Goal: Information Seeking & Learning: Learn about a topic

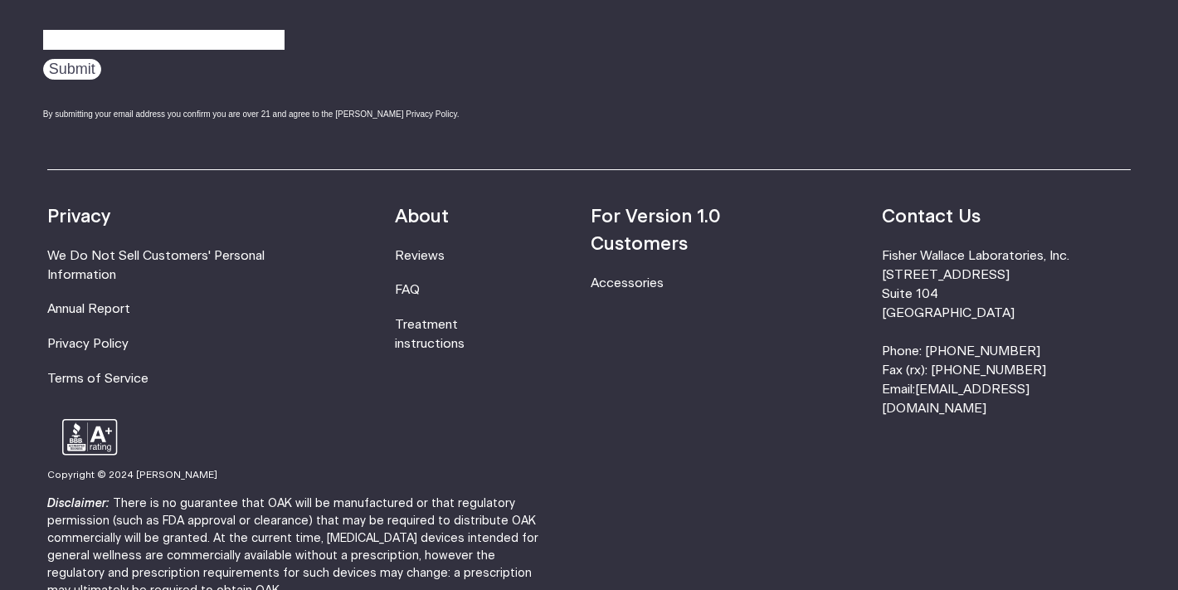
scroll to position [5410, 0]
click at [420, 285] on link "FAQ" at bounding box center [407, 291] width 25 height 12
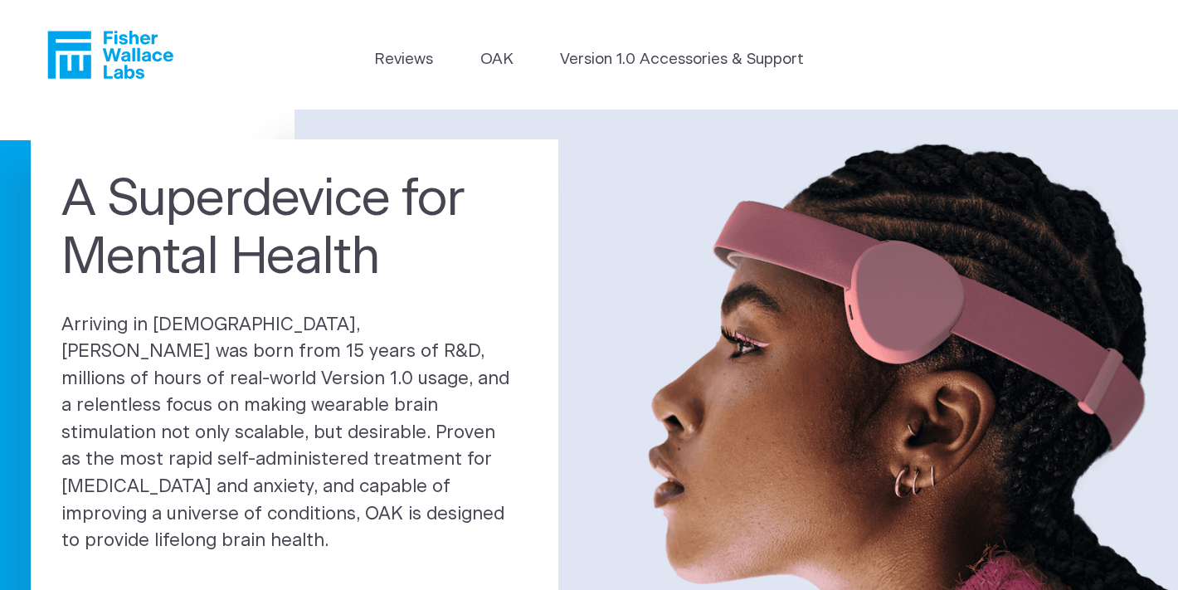
scroll to position [0, 0]
click at [388, 54] on link "Reviews" at bounding box center [403, 59] width 59 height 23
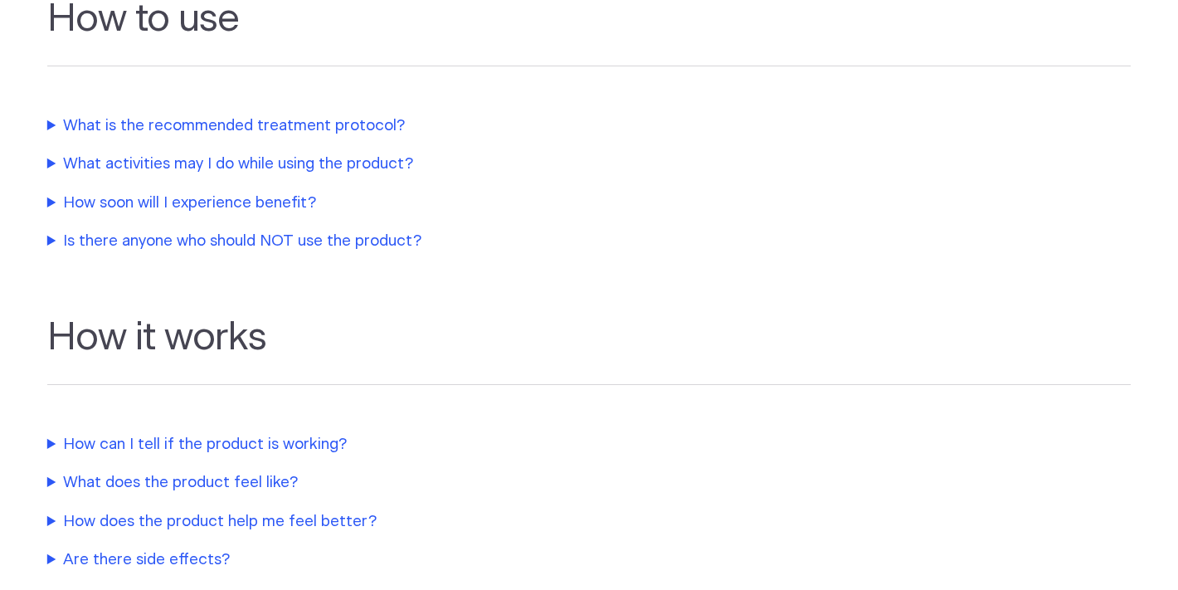
scroll to position [572, 0]
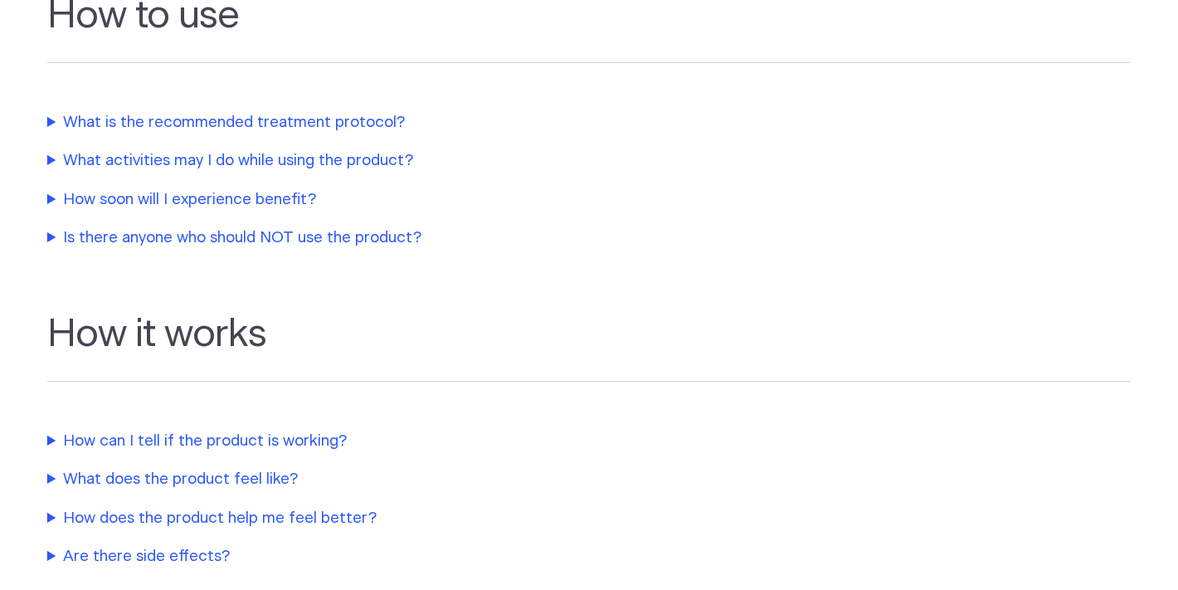
click at [291, 232] on summary "Is there anyone who should NOT use the product?" at bounding box center [395, 238] width 697 height 23
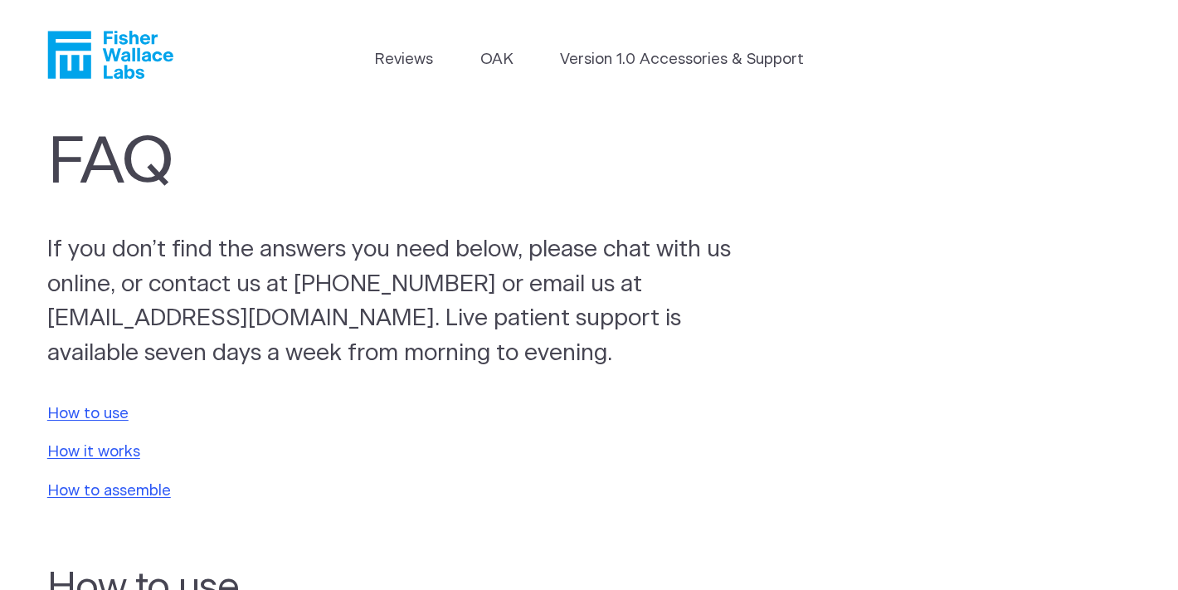
scroll to position [480, 0]
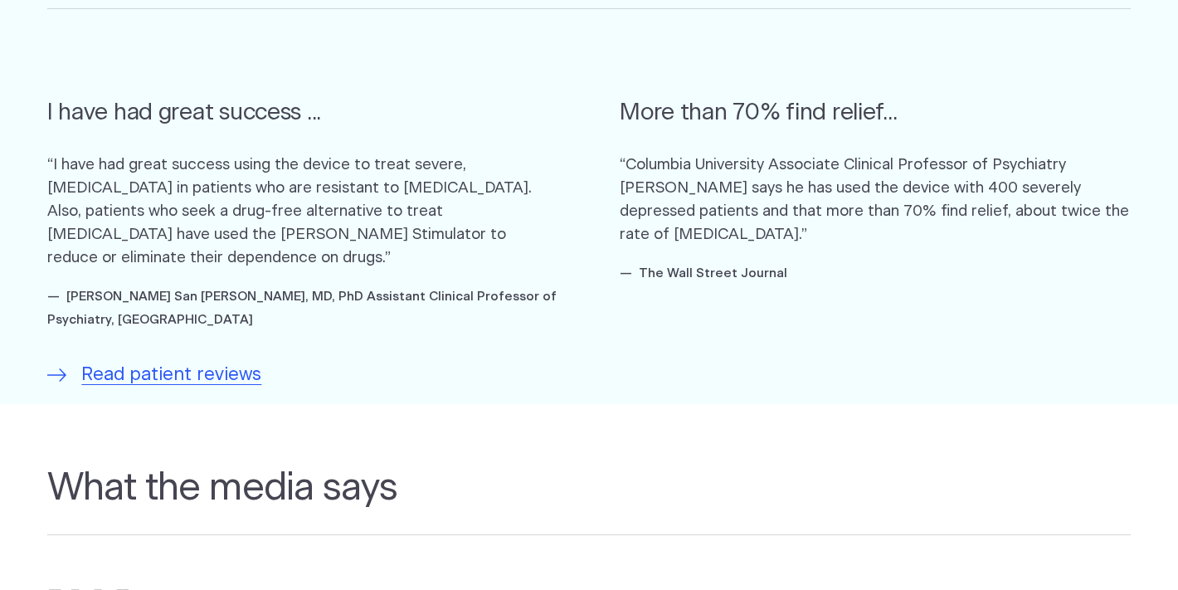
scroll to position [1084, 0]
click at [222, 368] on span "Read patient reviews" at bounding box center [171, 374] width 180 height 27
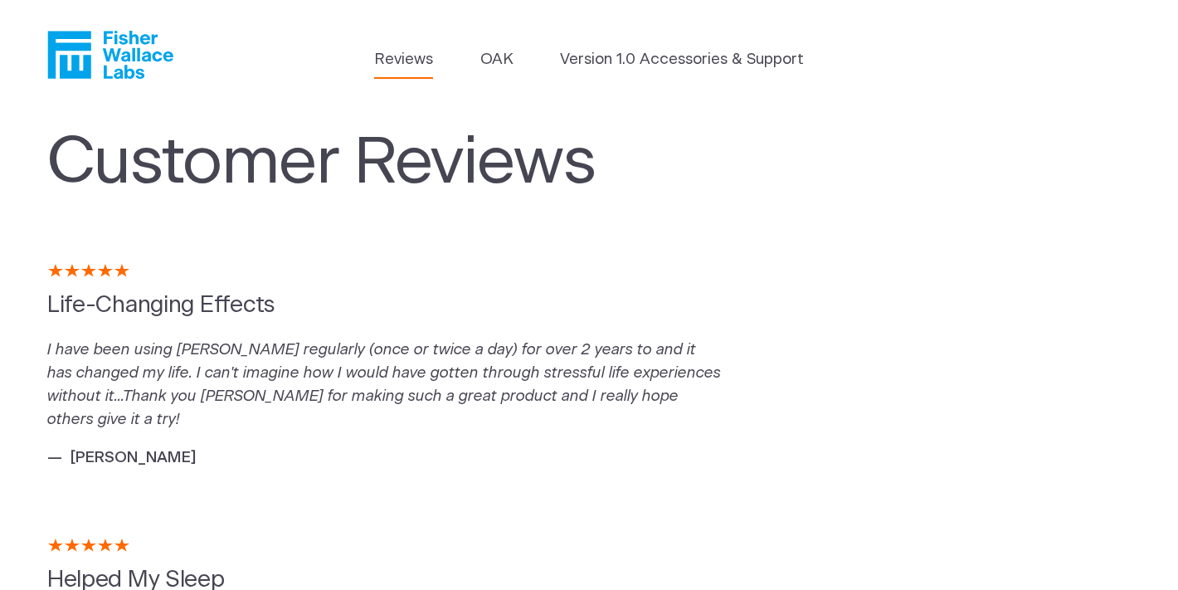
click at [410, 58] on link "Reviews" at bounding box center [403, 59] width 59 height 23
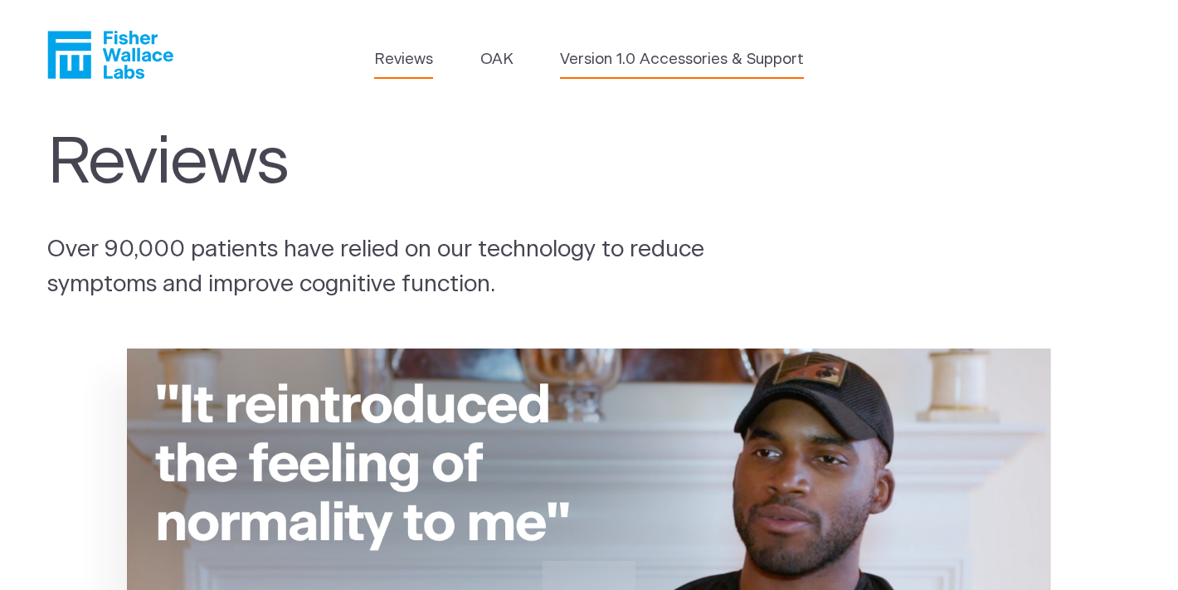
click at [623, 50] on link "Version 1.0 Accessories & Support" at bounding box center [682, 59] width 244 height 23
